Goal: Transaction & Acquisition: Subscribe to service/newsletter

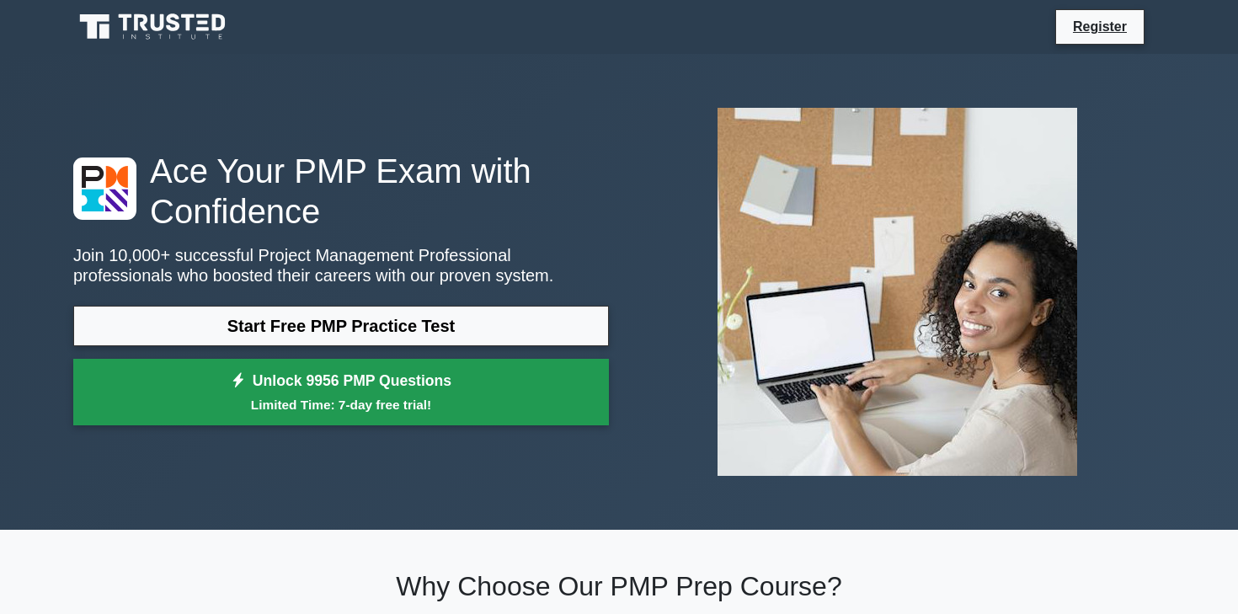
click at [306, 406] on small "Limited Time: 7-day free trial!" at bounding box center [340, 404] width 493 height 19
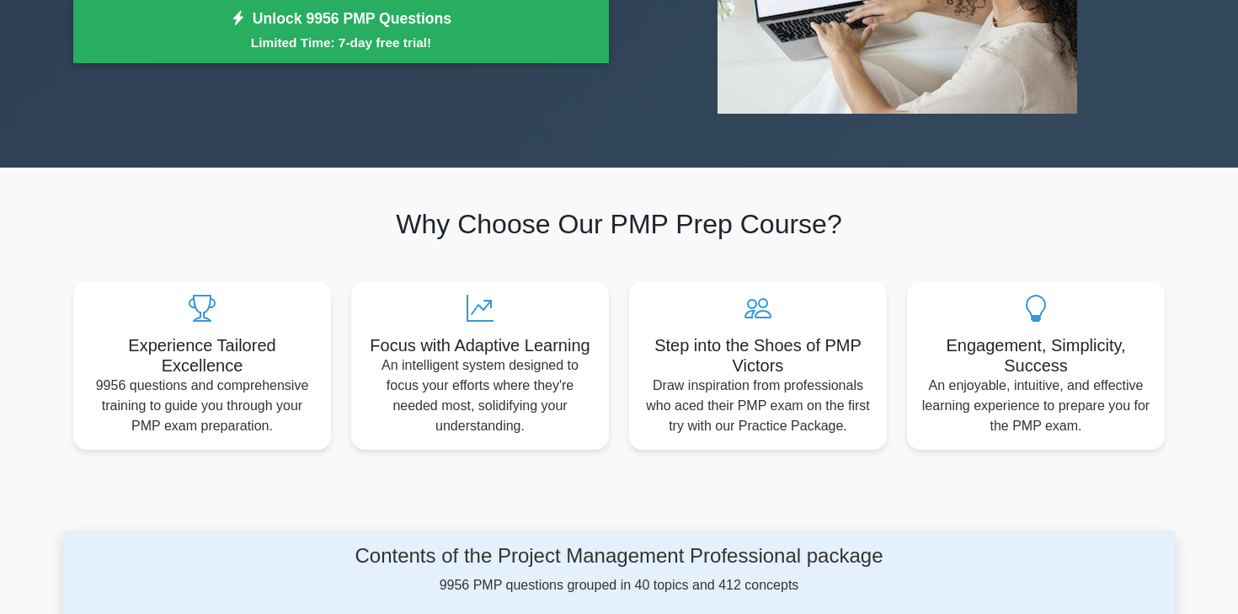
scroll to position [357, 0]
